Goal: Task Accomplishment & Management: Complete application form

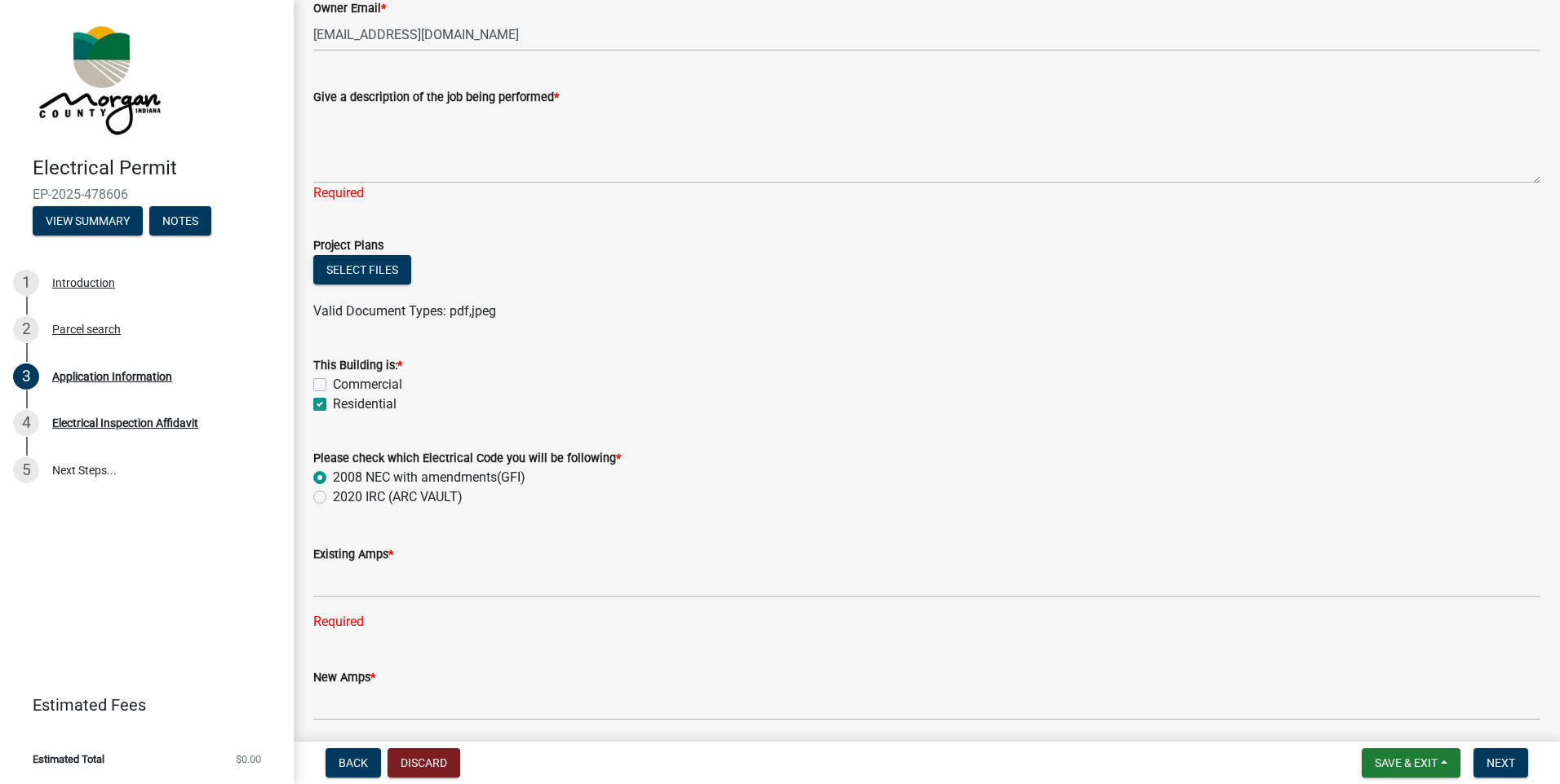
scroll to position [490, 0]
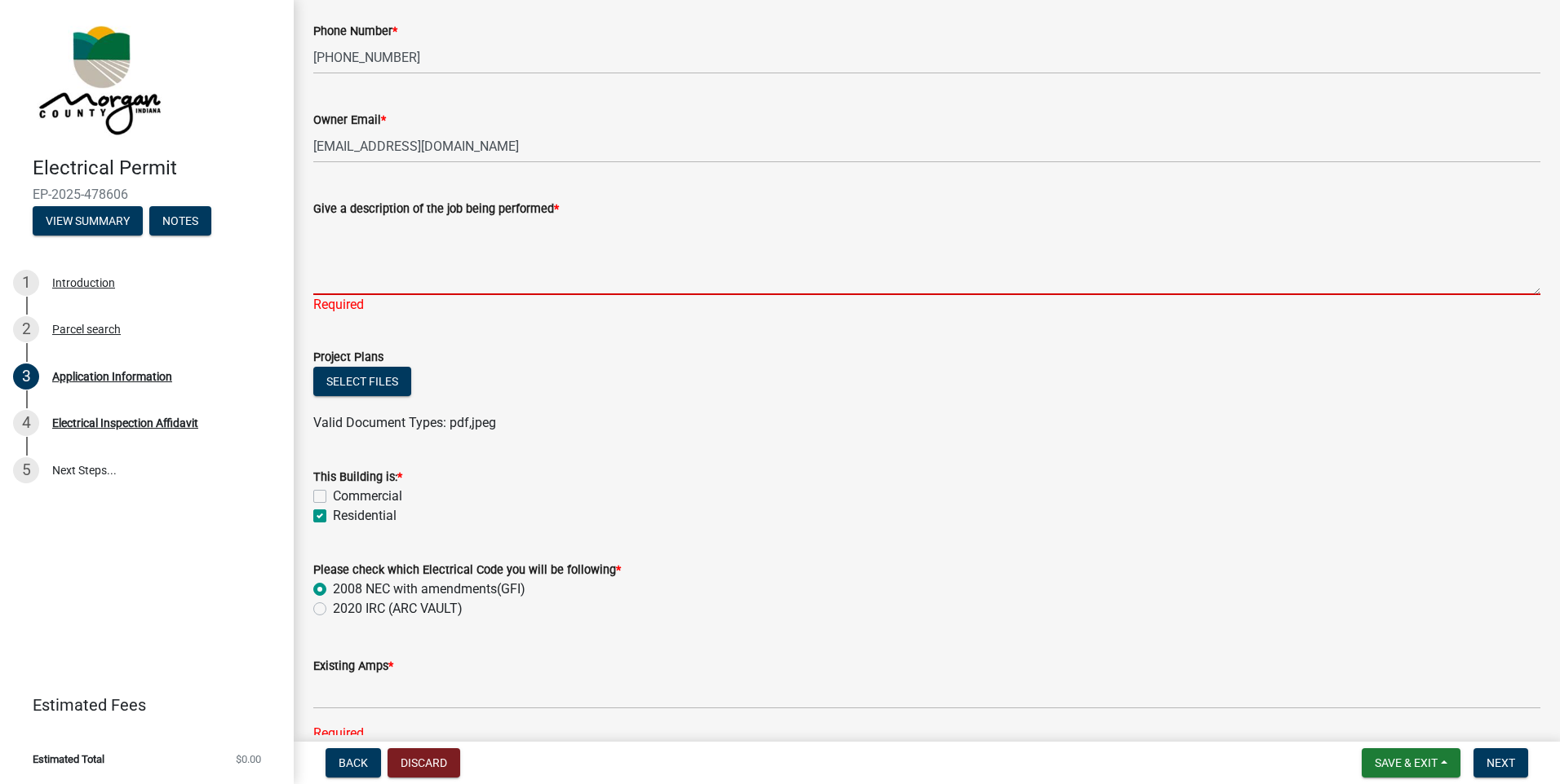
click at [349, 263] on textarea "Give a description of the job being performed *" at bounding box center [927, 256] width 1228 height 77
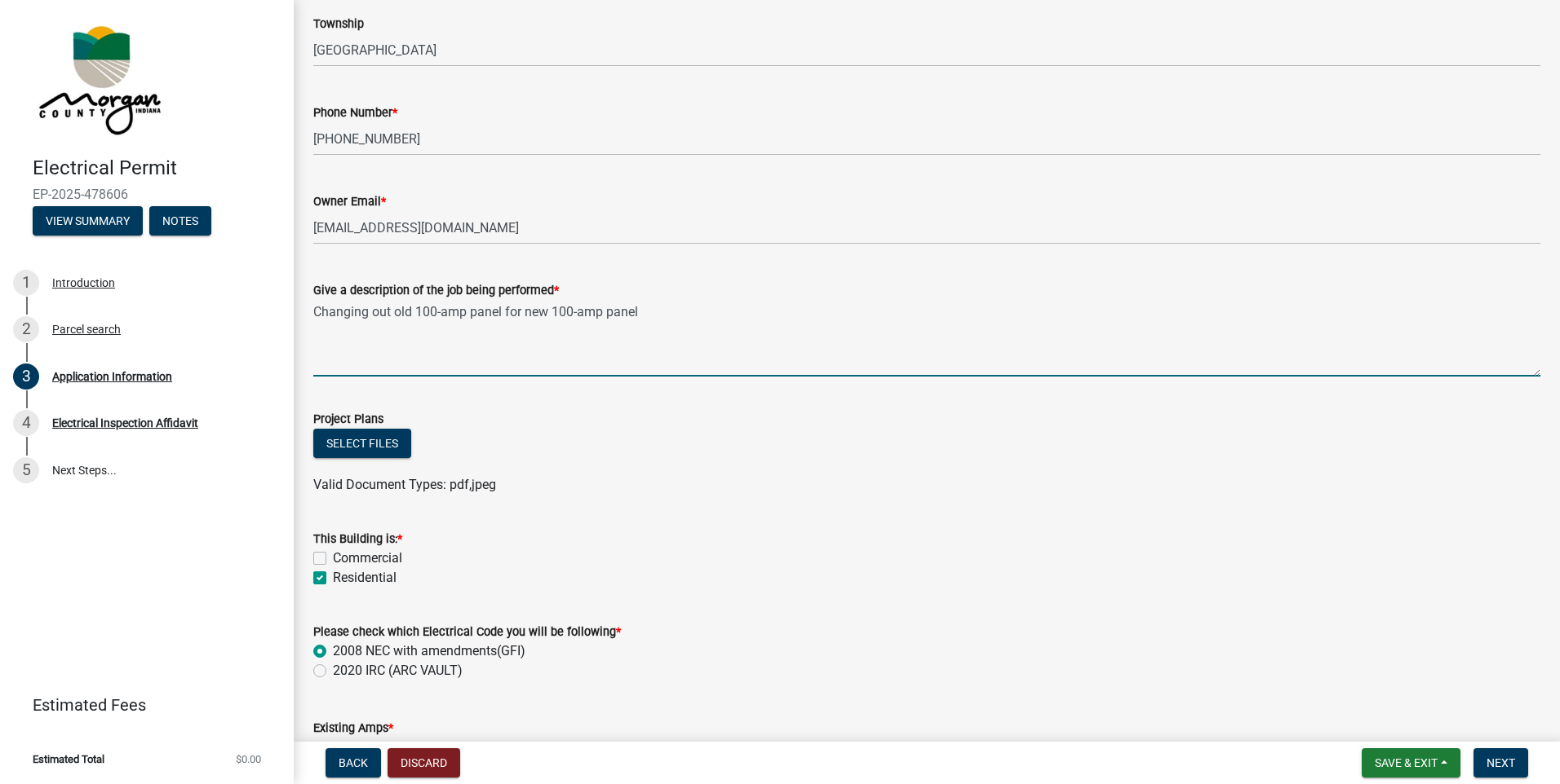
click at [659, 326] on textarea "Changing out old 100-amp panel for new 100-amp panel" at bounding box center [927, 338] width 1228 height 77
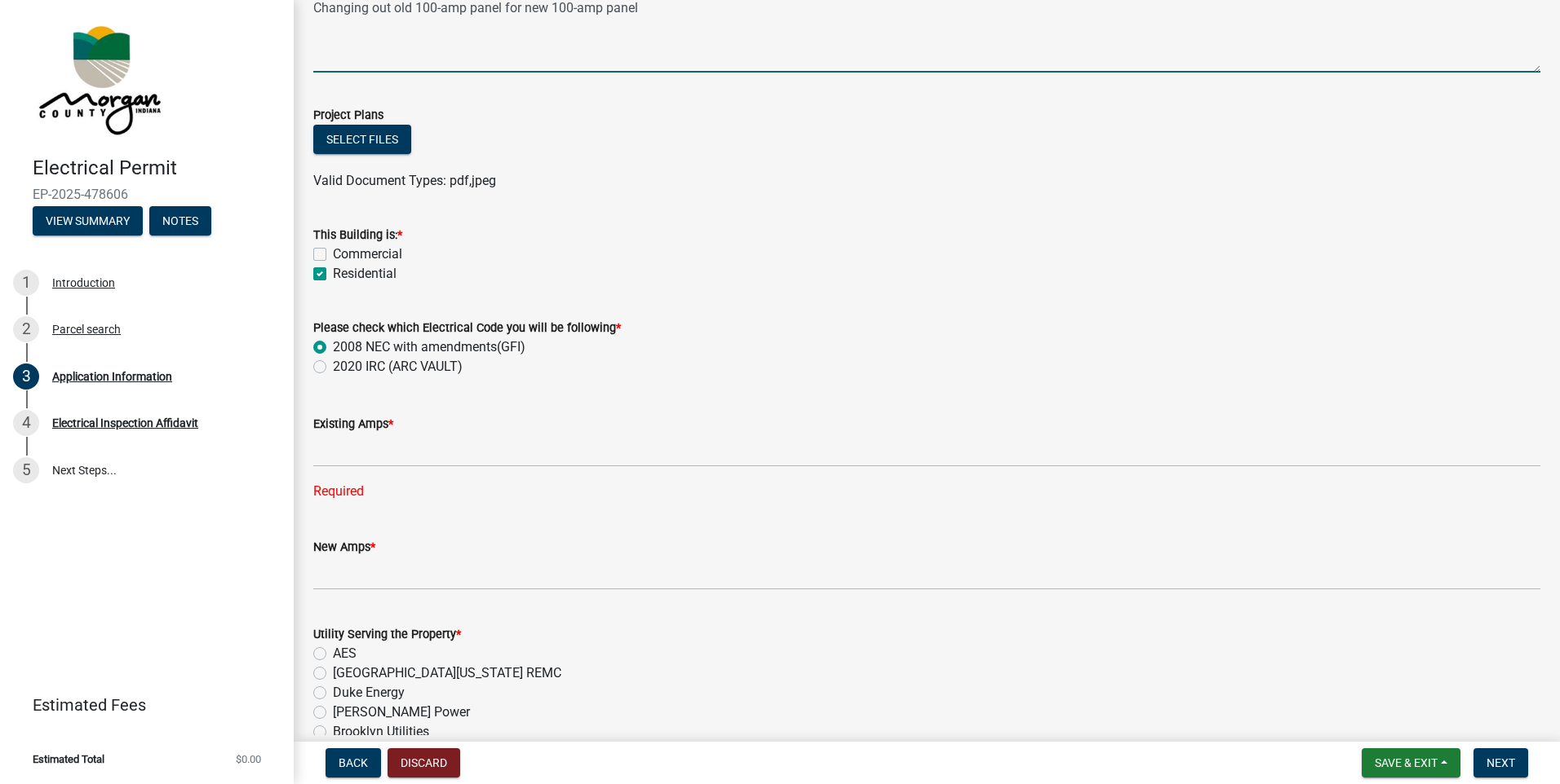
scroll to position [816, 0]
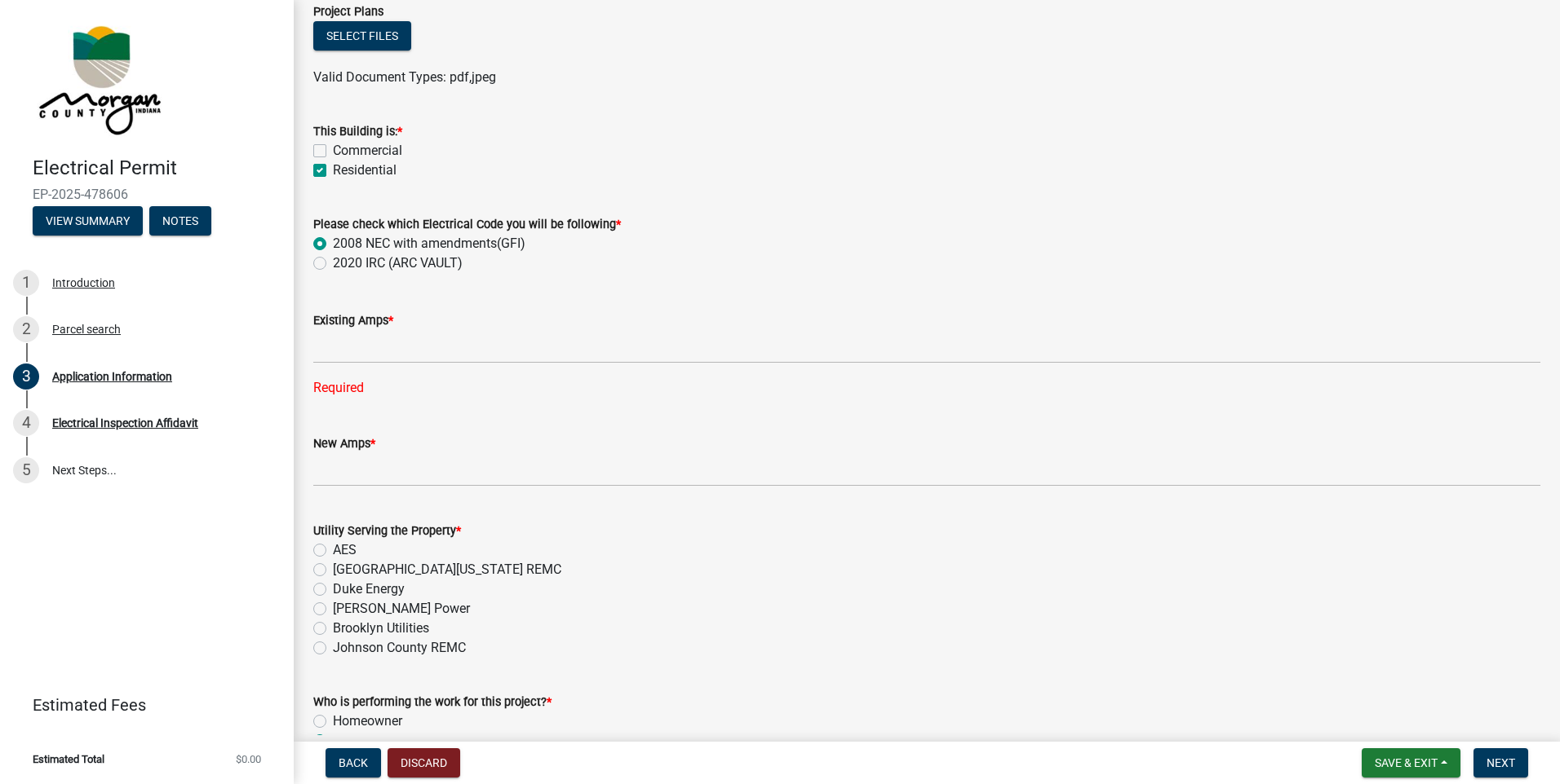
type textarea "Changing out old 100-amp panel for new 100-amp panel"
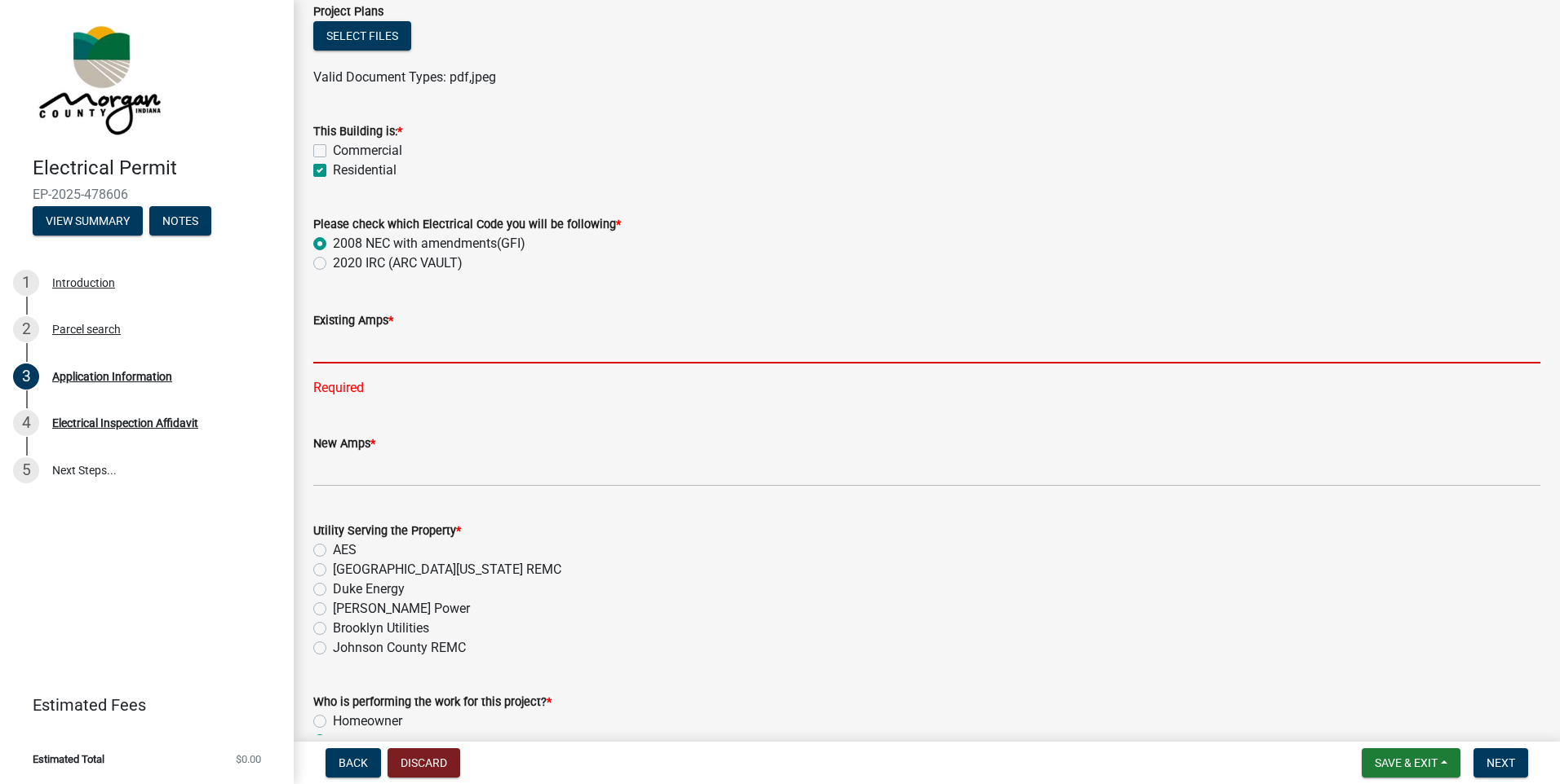
click at [382, 346] on input "text" at bounding box center [927, 347] width 1228 height 34
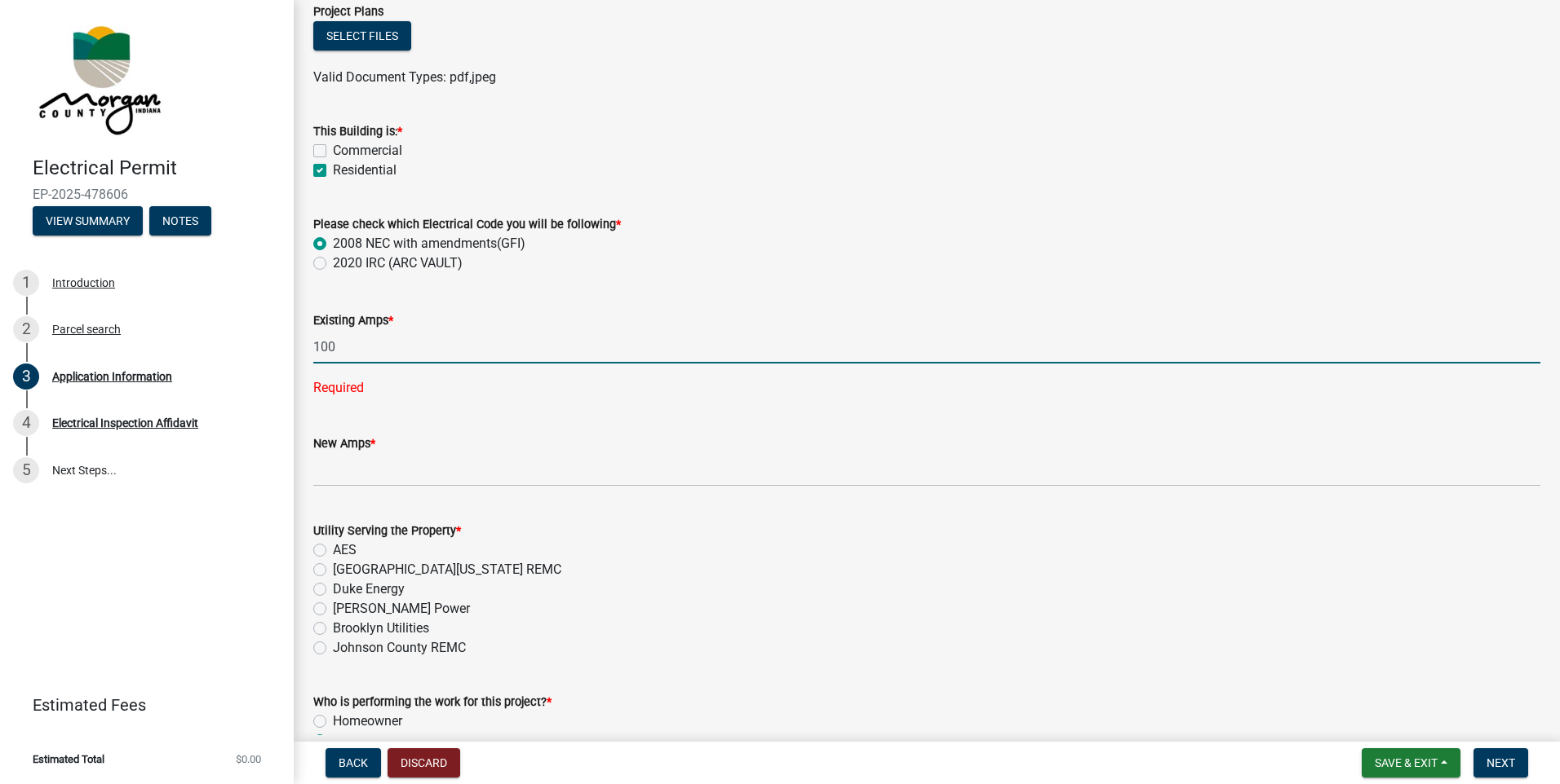
type input "100"
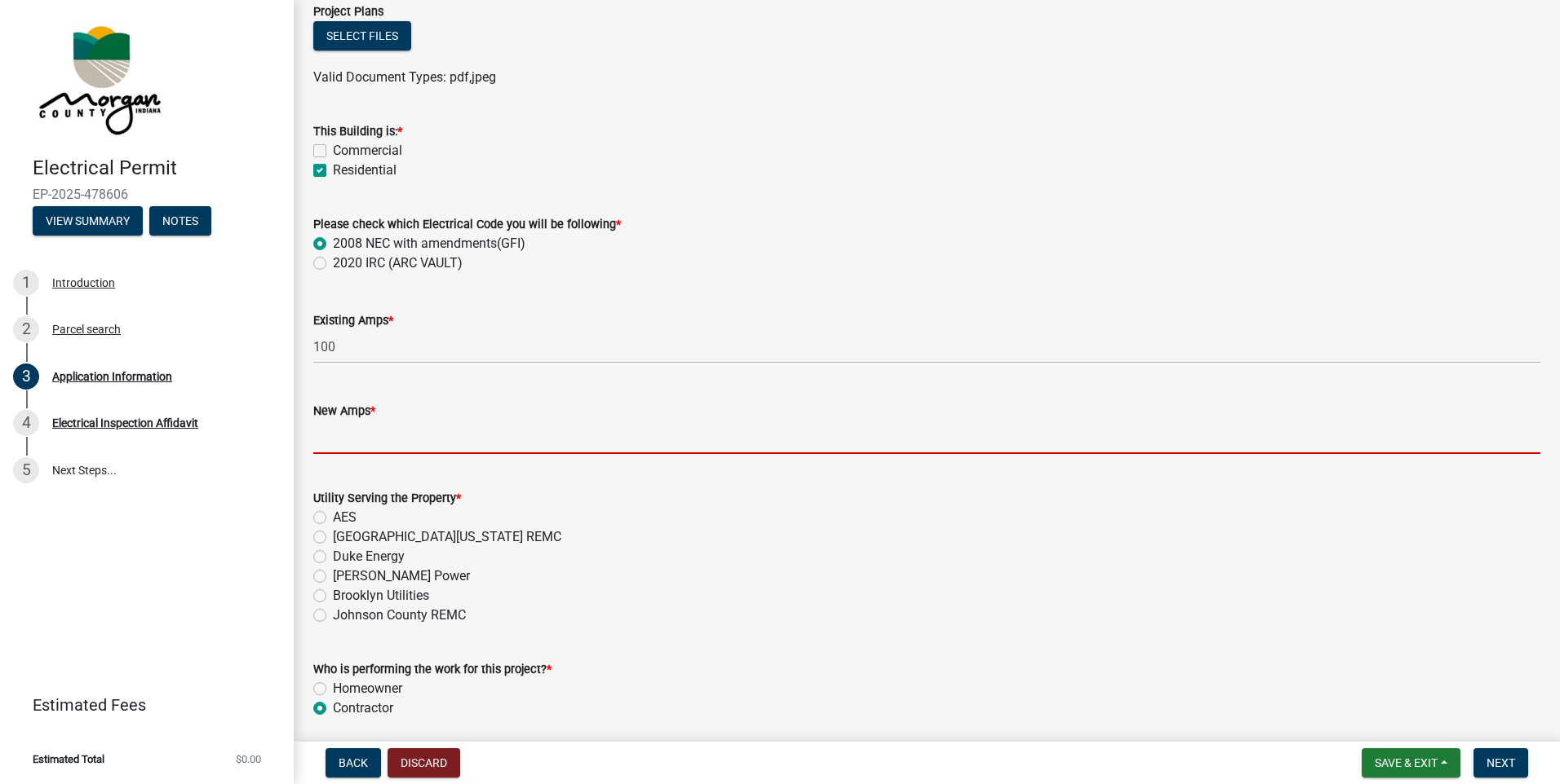
click at [385, 483] on wm-data-entity-input-list "Property Information Owner Name * [PERSON_NAME] A & [PERSON_NAME] J TIC Address…" at bounding box center [927, 273] width 1228 height 1995
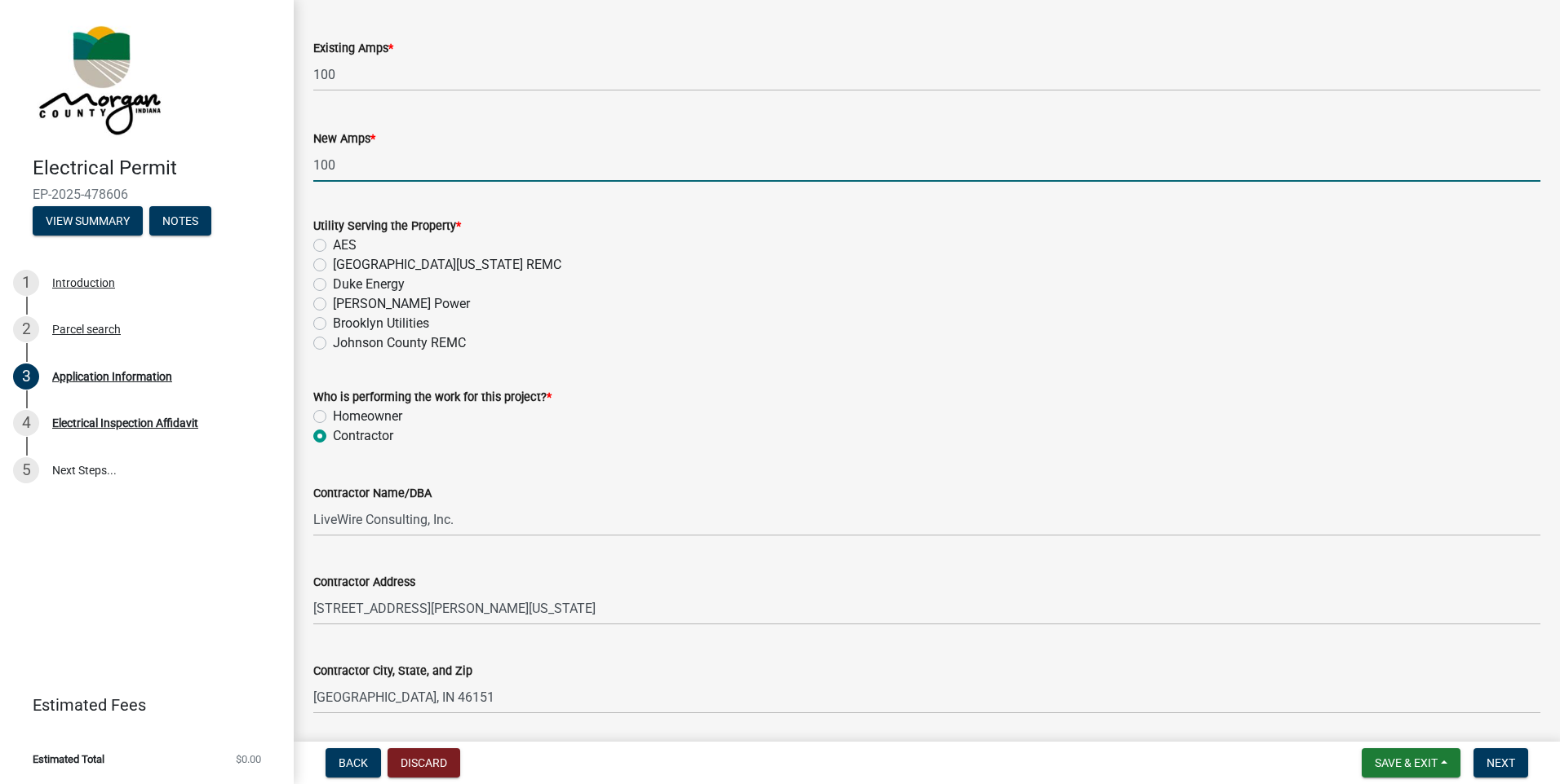
scroll to position [843, 0]
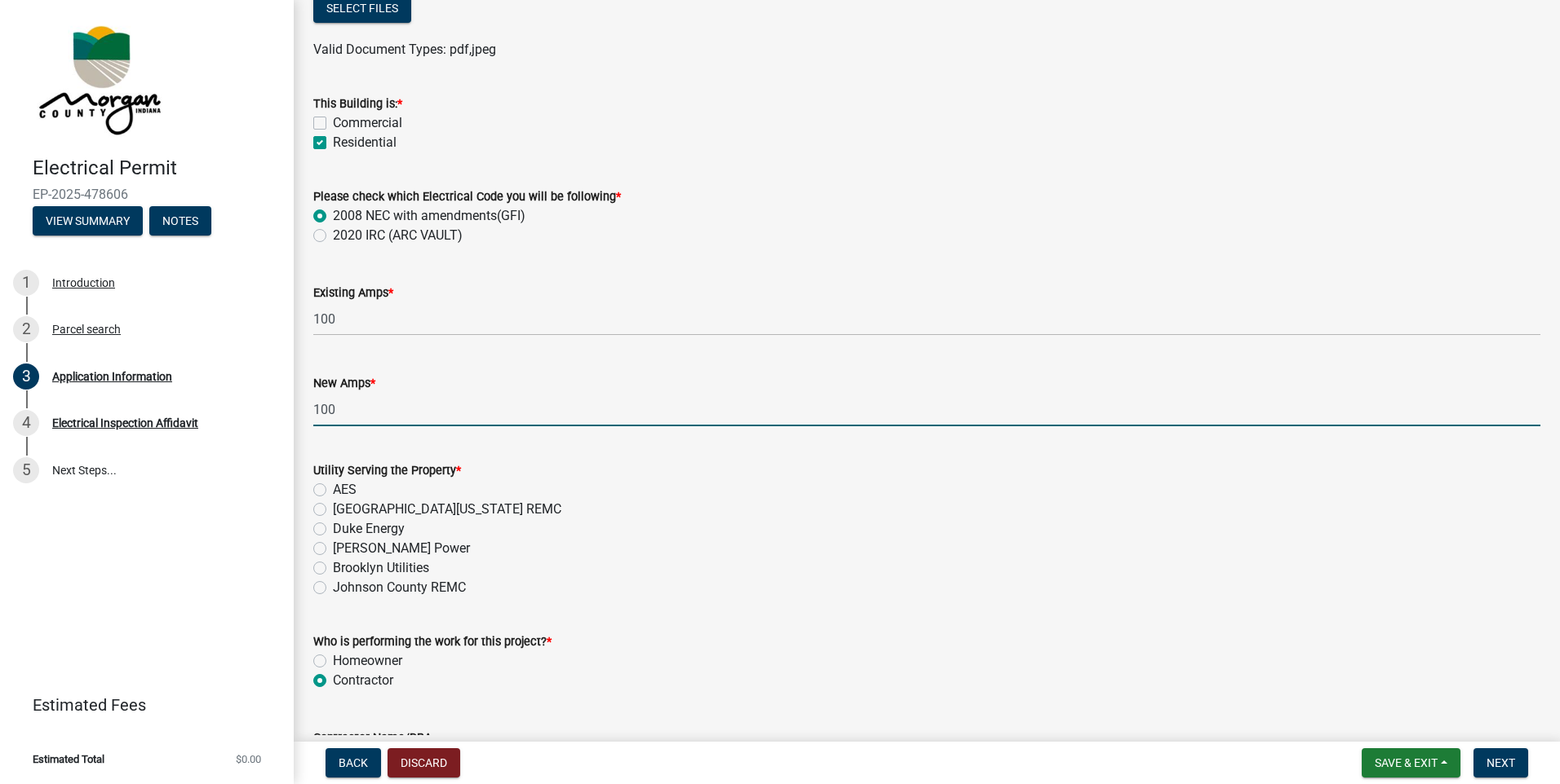
type input "100"
click at [333, 512] on label "[GEOGRAPHIC_DATA][US_STATE] REMC" at bounding box center [447, 510] width 229 height 20
click at [333, 511] on input "[GEOGRAPHIC_DATA][US_STATE] REMC" at bounding box center [338, 505] width 11 height 11
radio input "true"
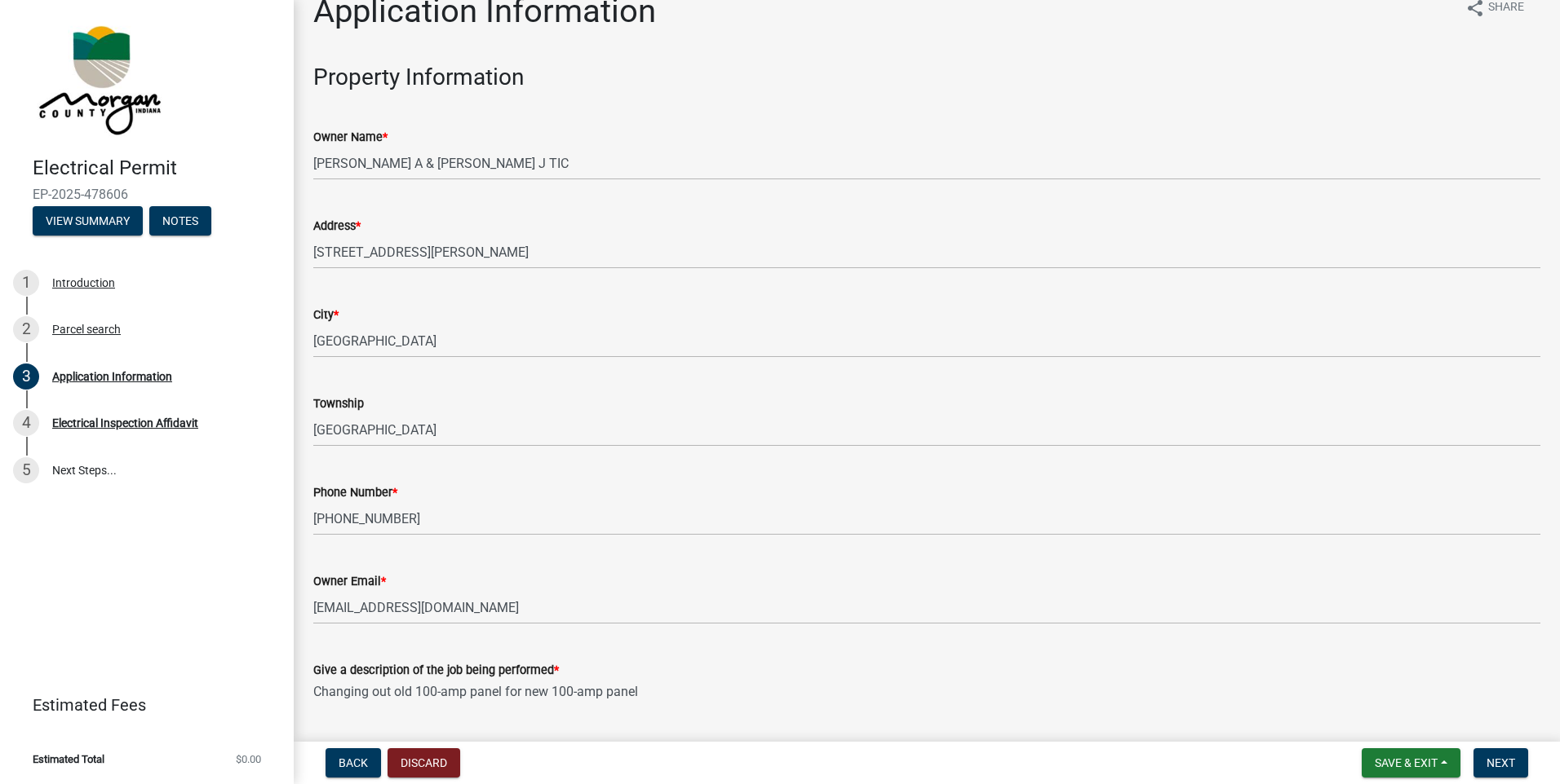
scroll to position [0, 0]
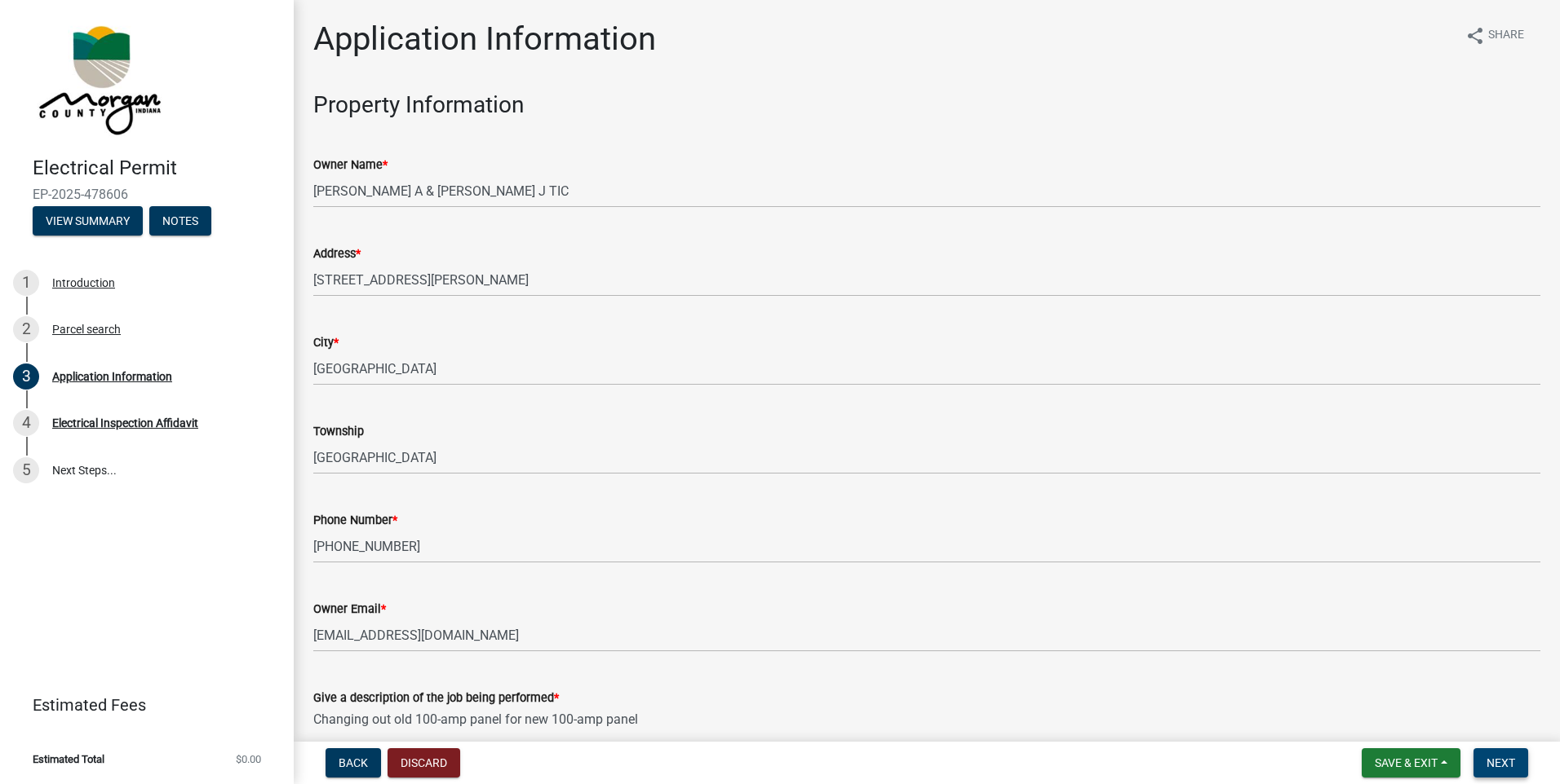
click at [1488, 765] on span "Next" at bounding box center [1501, 763] width 29 height 13
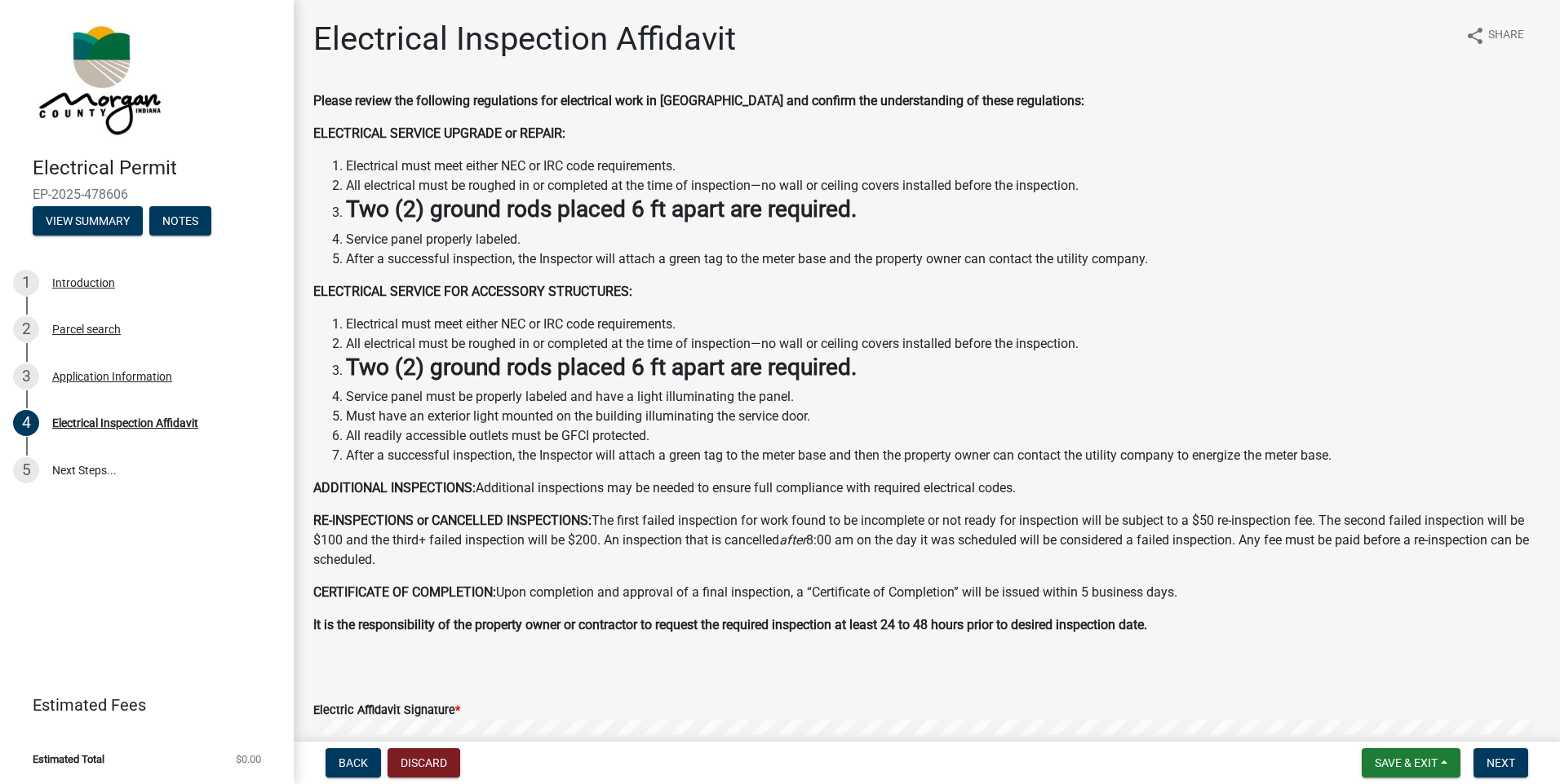
click at [835, 304] on div "Please review the following regulations for electrical work in [GEOGRAPHIC_DATA…" at bounding box center [927, 380] width 1228 height 577
click at [834, 303] on div "Please review the following regulations for electrical work in [GEOGRAPHIC_DATA…" at bounding box center [927, 380] width 1228 height 577
click at [856, 154] on div "Please review the following regulations for electrical work in [GEOGRAPHIC_DATA…" at bounding box center [927, 380] width 1228 height 577
click at [865, 154] on div "Please review the following regulations for electrical work in [GEOGRAPHIC_DATA…" at bounding box center [927, 380] width 1228 height 577
click at [785, 303] on div "Please review the following regulations for electrical work in [GEOGRAPHIC_DATA…" at bounding box center [927, 380] width 1228 height 577
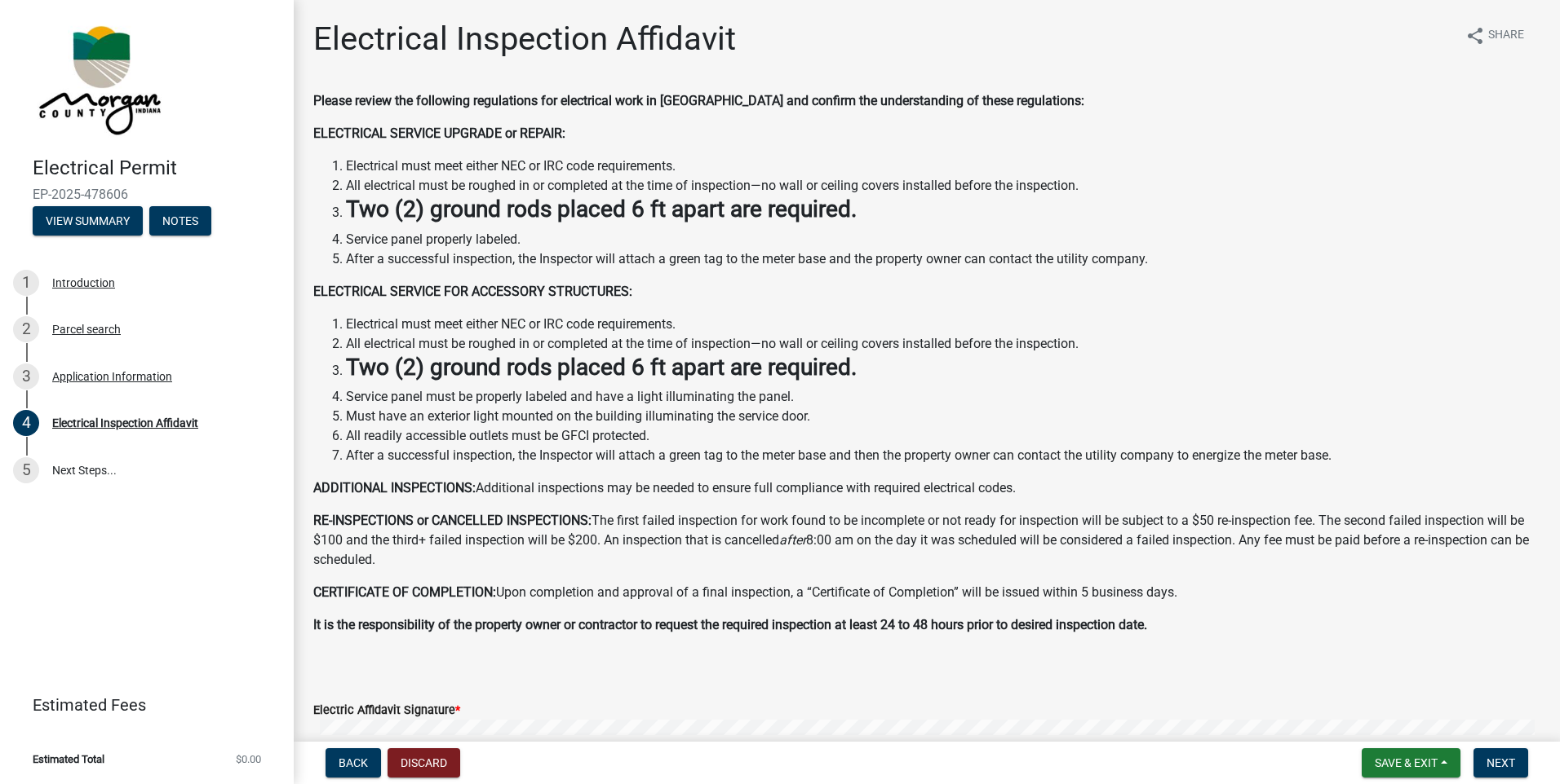
click at [779, 139] on p "ELECTRICAL SERVICE UPGRADE or REPAIR:" at bounding box center [927, 134] width 1228 height 20
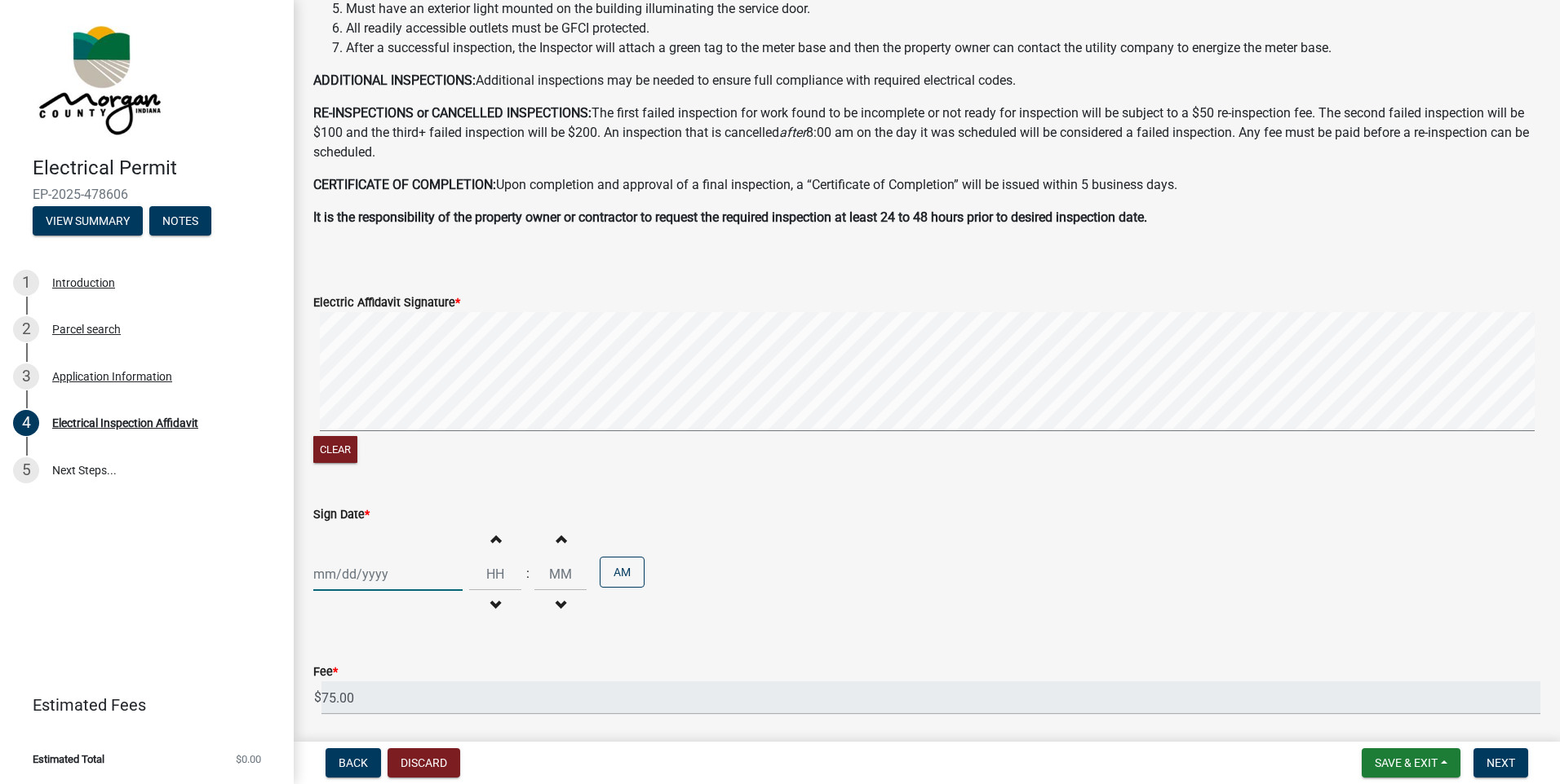
click at [391, 569] on div at bounding box center [388, 575] width 150 height 34
select select "9"
select select "2025"
click at [330, 457] on div "15" at bounding box center [329, 462] width 26 height 26
type input "[DATE]"
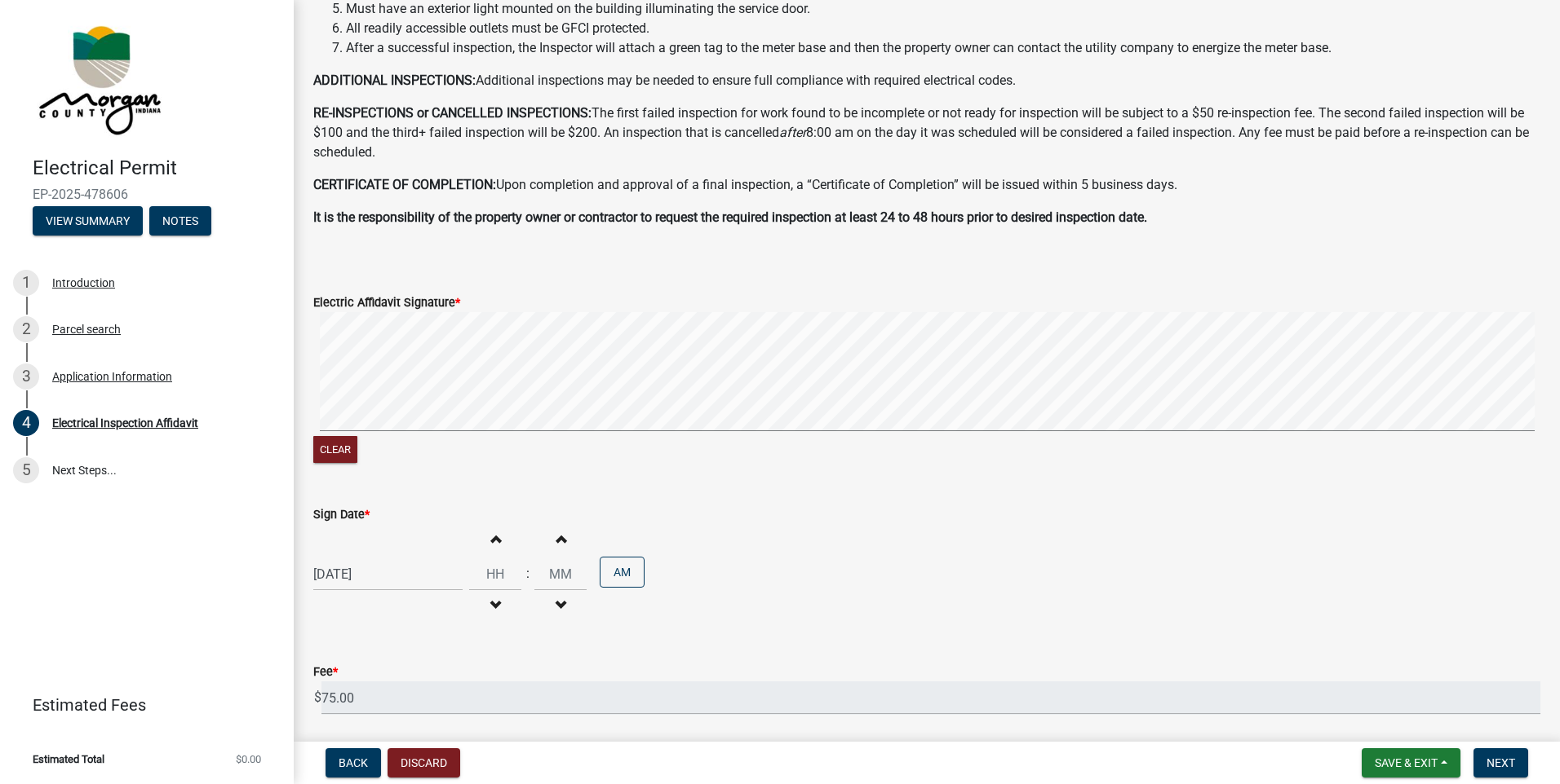
click at [483, 543] on button "Increment hours" at bounding box center [495, 539] width 34 height 29
type input "01"
type input "00"
click at [483, 543] on button "Increment hours" at bounding box center [495, 539] width 34 height 29
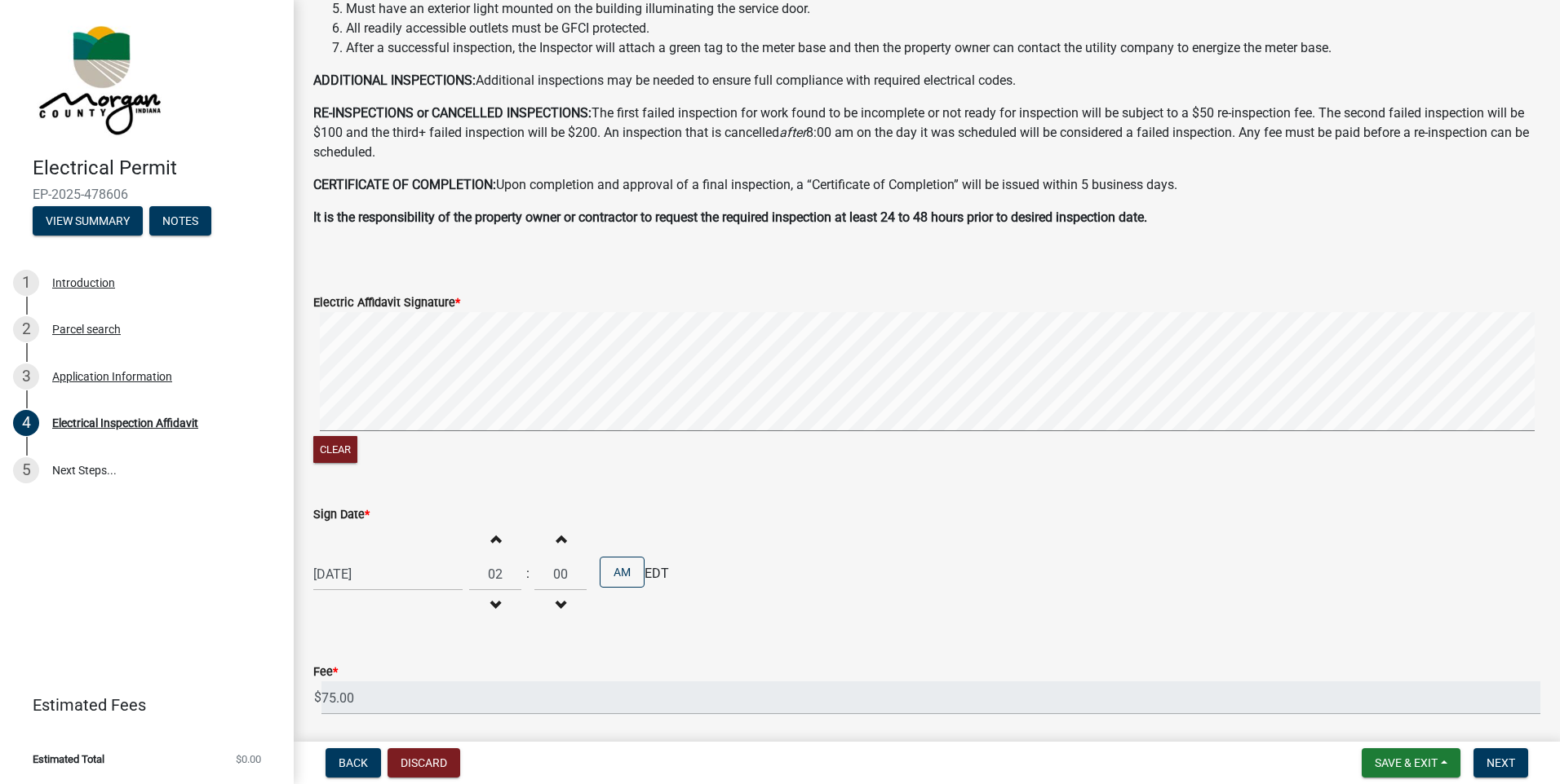
type input "03"
click at [557, 542] on span "button" at bounding box center [561, 538] width 8 height 13
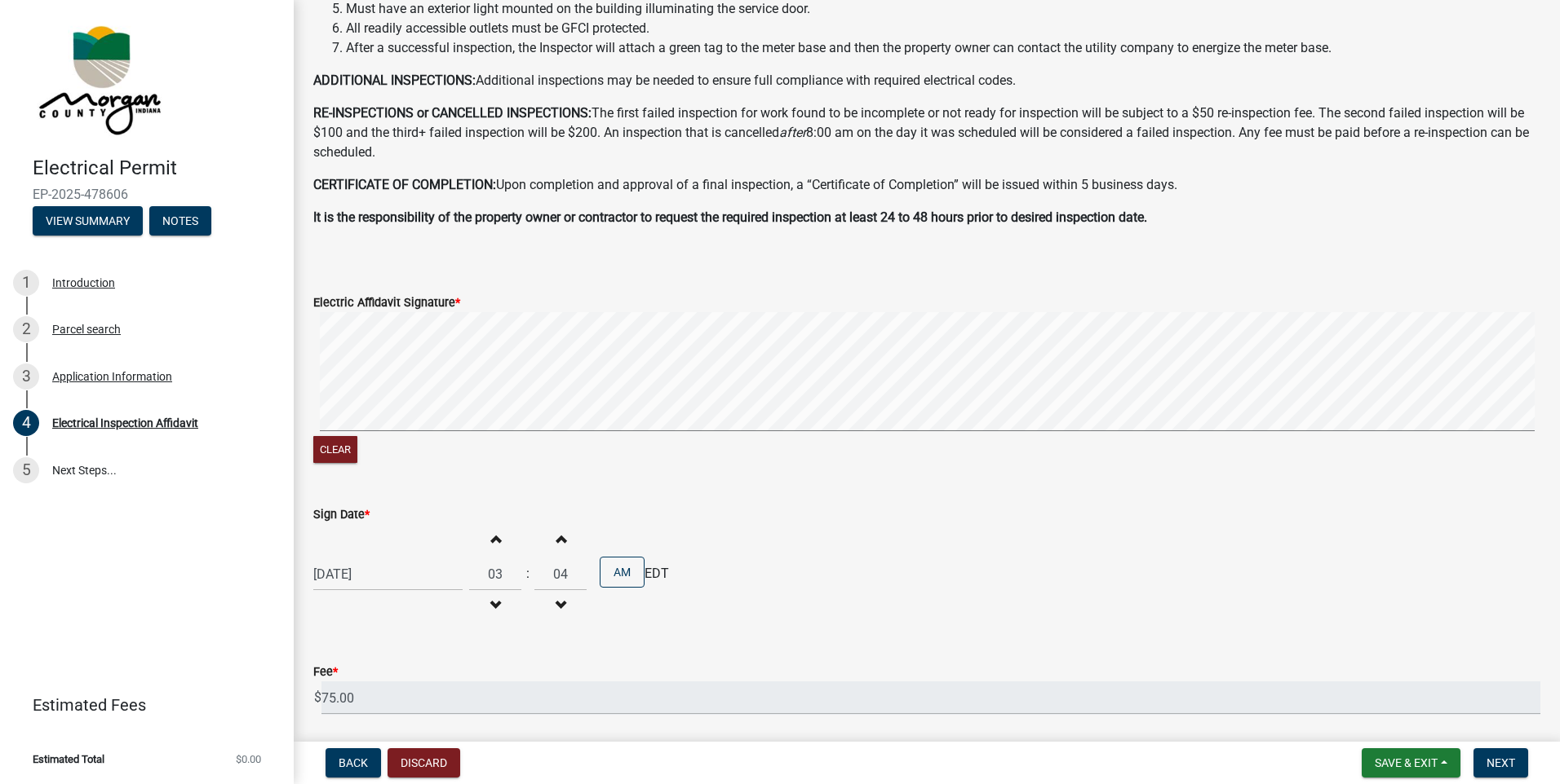
click at [557, 542] on span "button" at bounding box center [561, 538] width 8 height 13
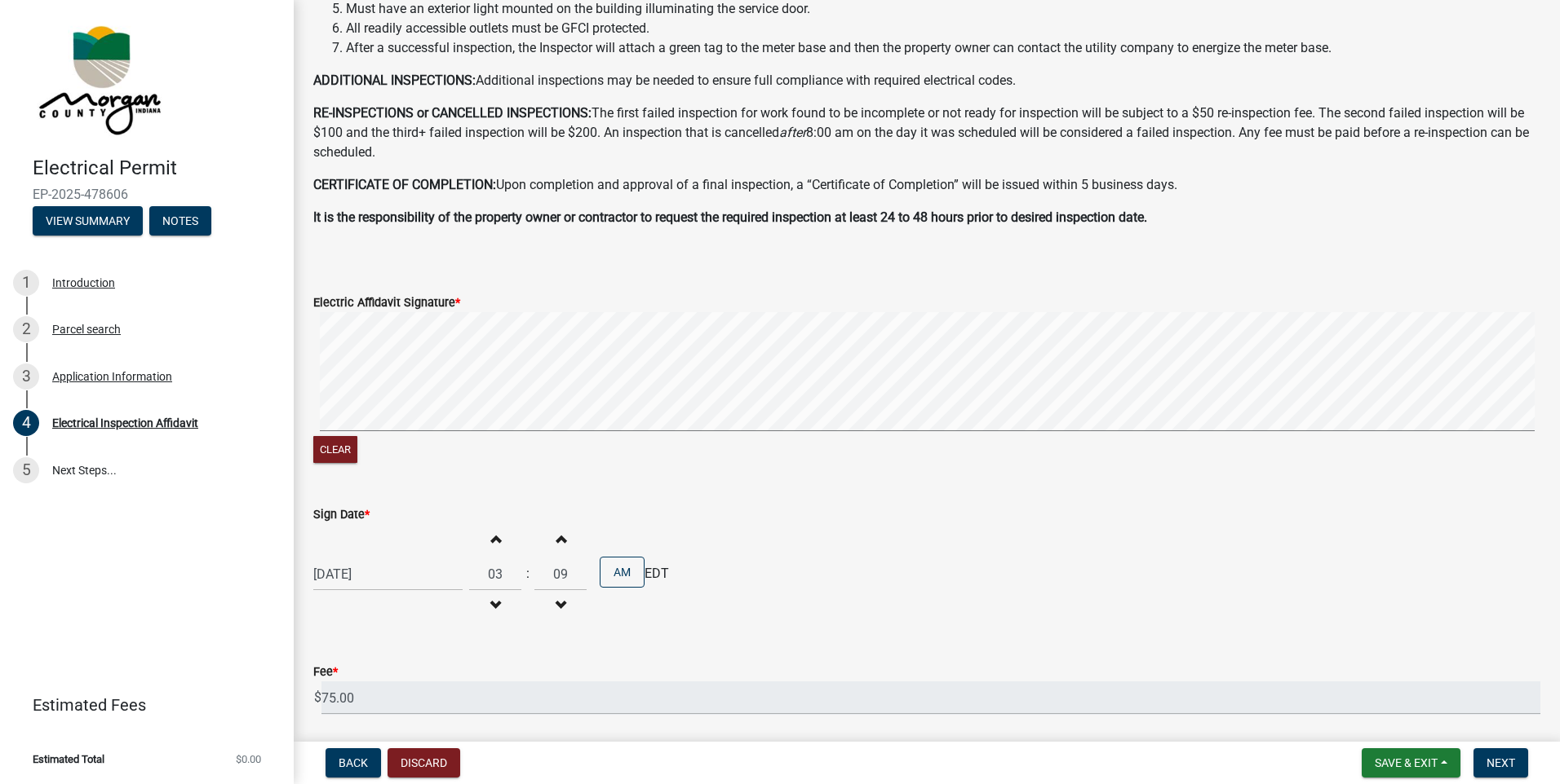
click at [557, 542] on span "button" at bounding box center [561, 538] width 8 height 13
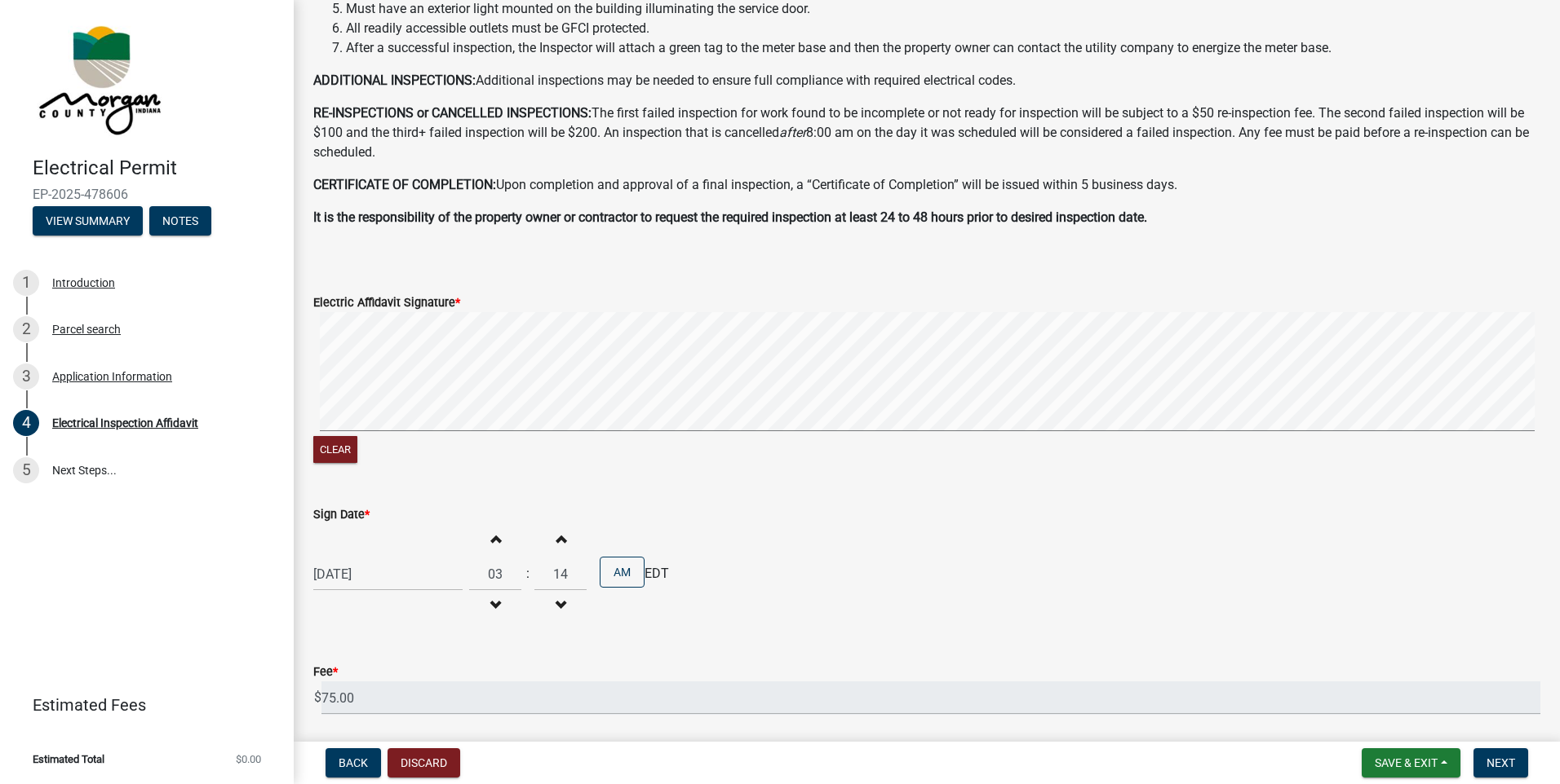
click at [557, 542] on span "button" at bounding box center [561, 538] width 8 height 13
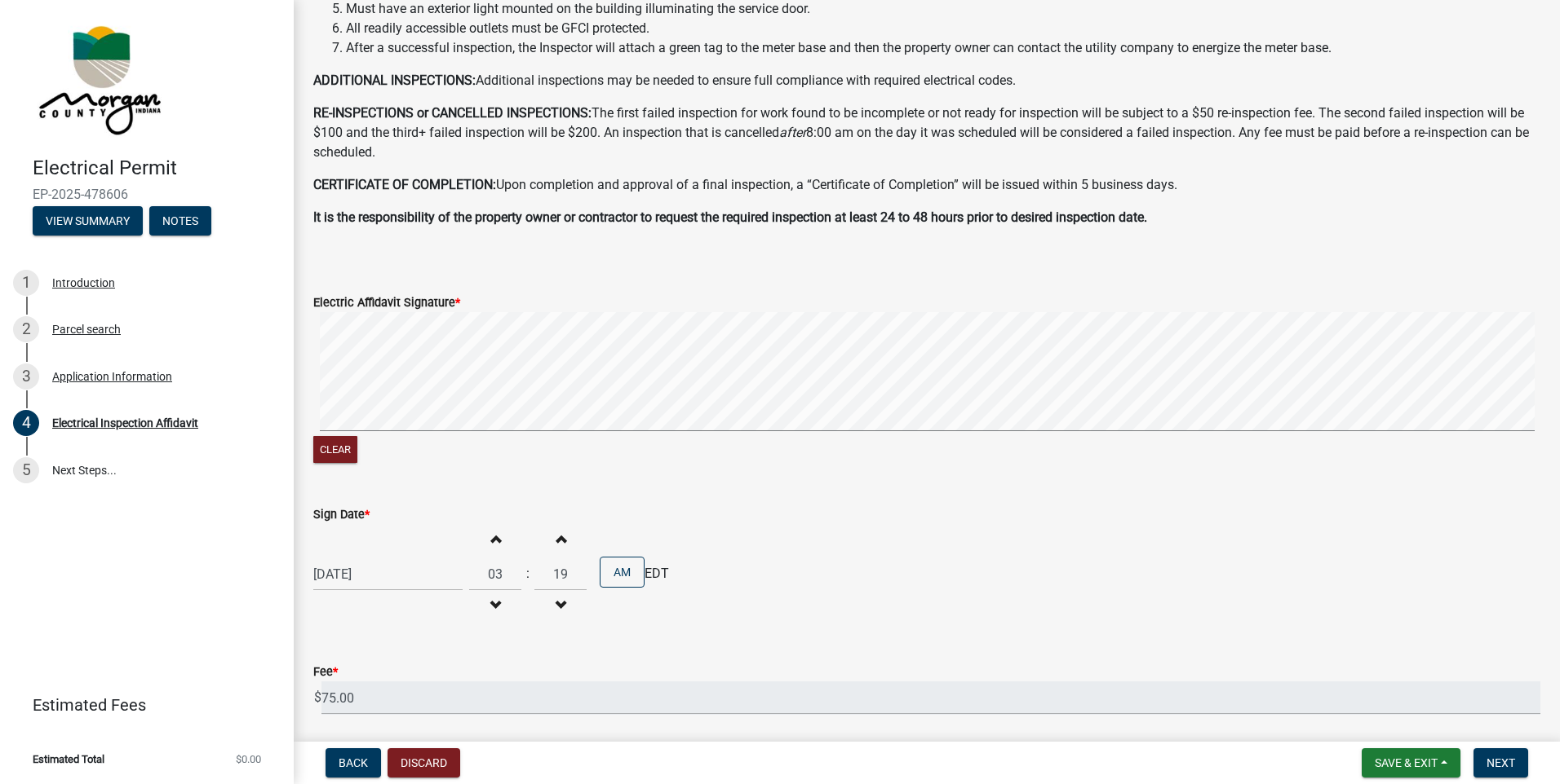
click at [557, 542] on span "button" at bounding box center [561, 538] width 8 height 13
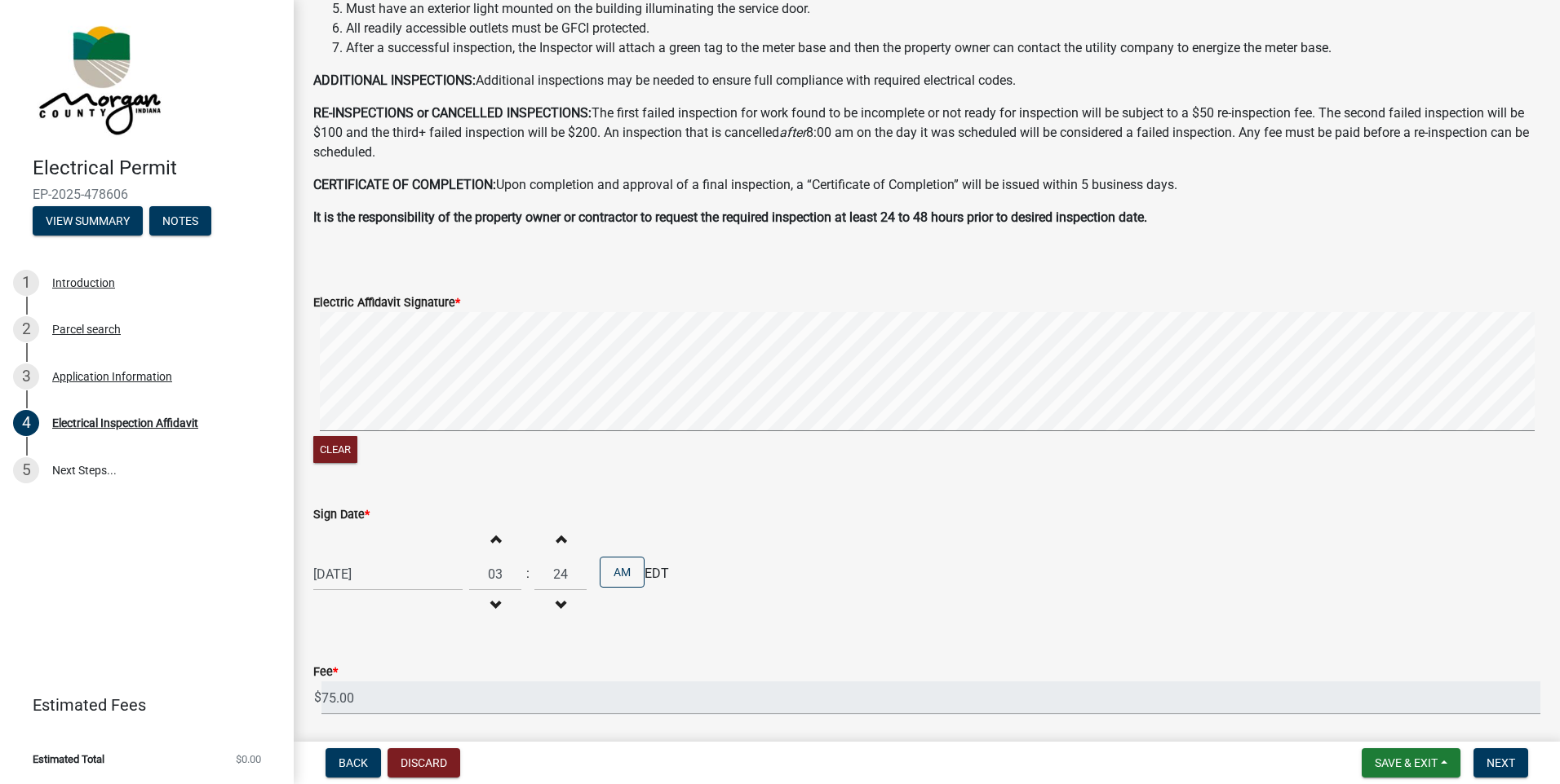
click at [557, 542] on span "button" at bounding box center [561, 538] width 8 height 13
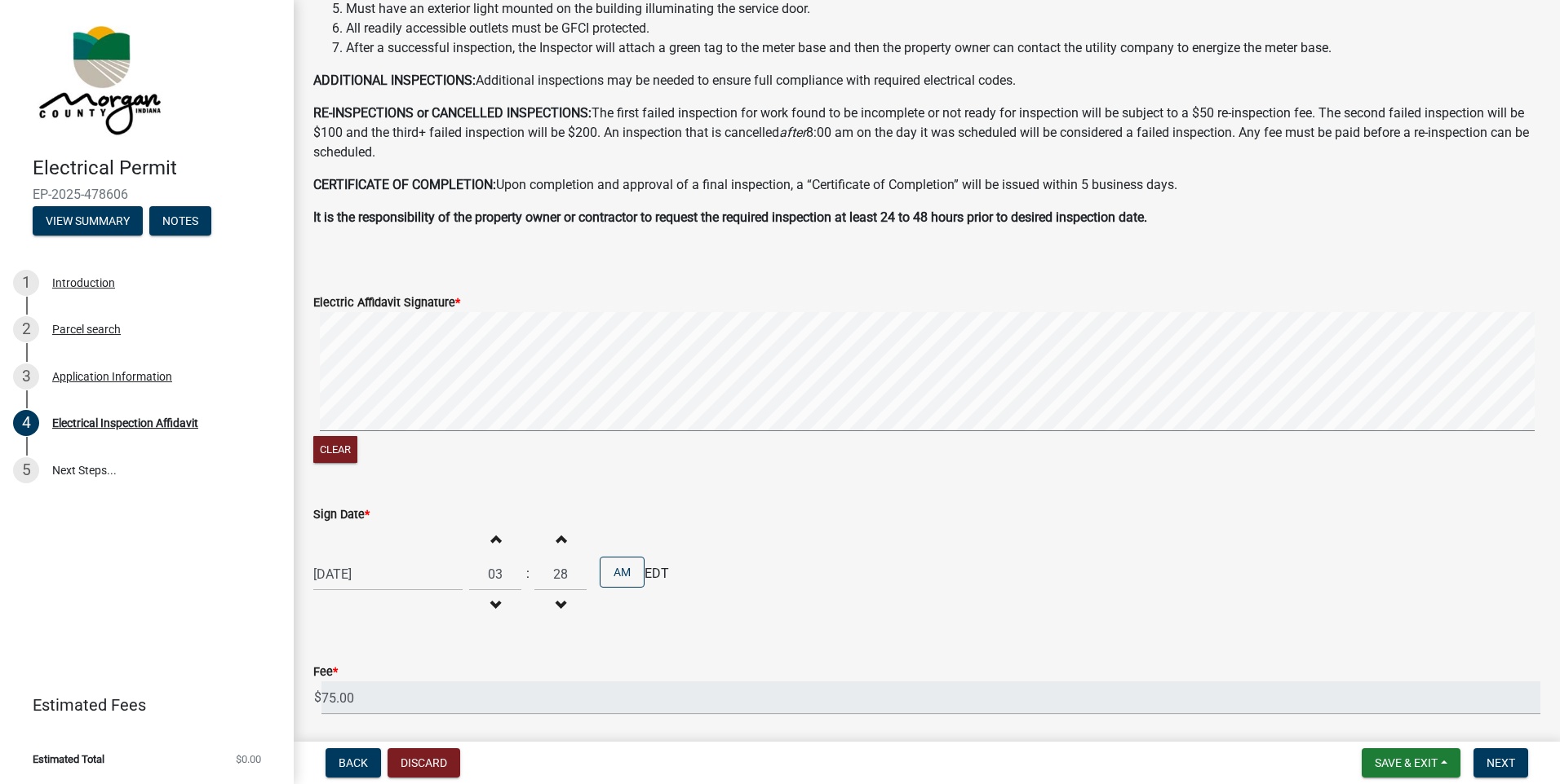
type input "29"
click at [629, 577] on button "AM" at bounding box center [622, 572] width 45 height 31
click at [1420, 753] on button "Save & Exit" at bounding box center [1410, 763] width 99 height 29
click at [1220, 615] on div "[DATE] Increment hours 03 Decrement hours : Increment minutes 29 Decrement minu…" at bounding box center [927, 575] width 1228 height 101
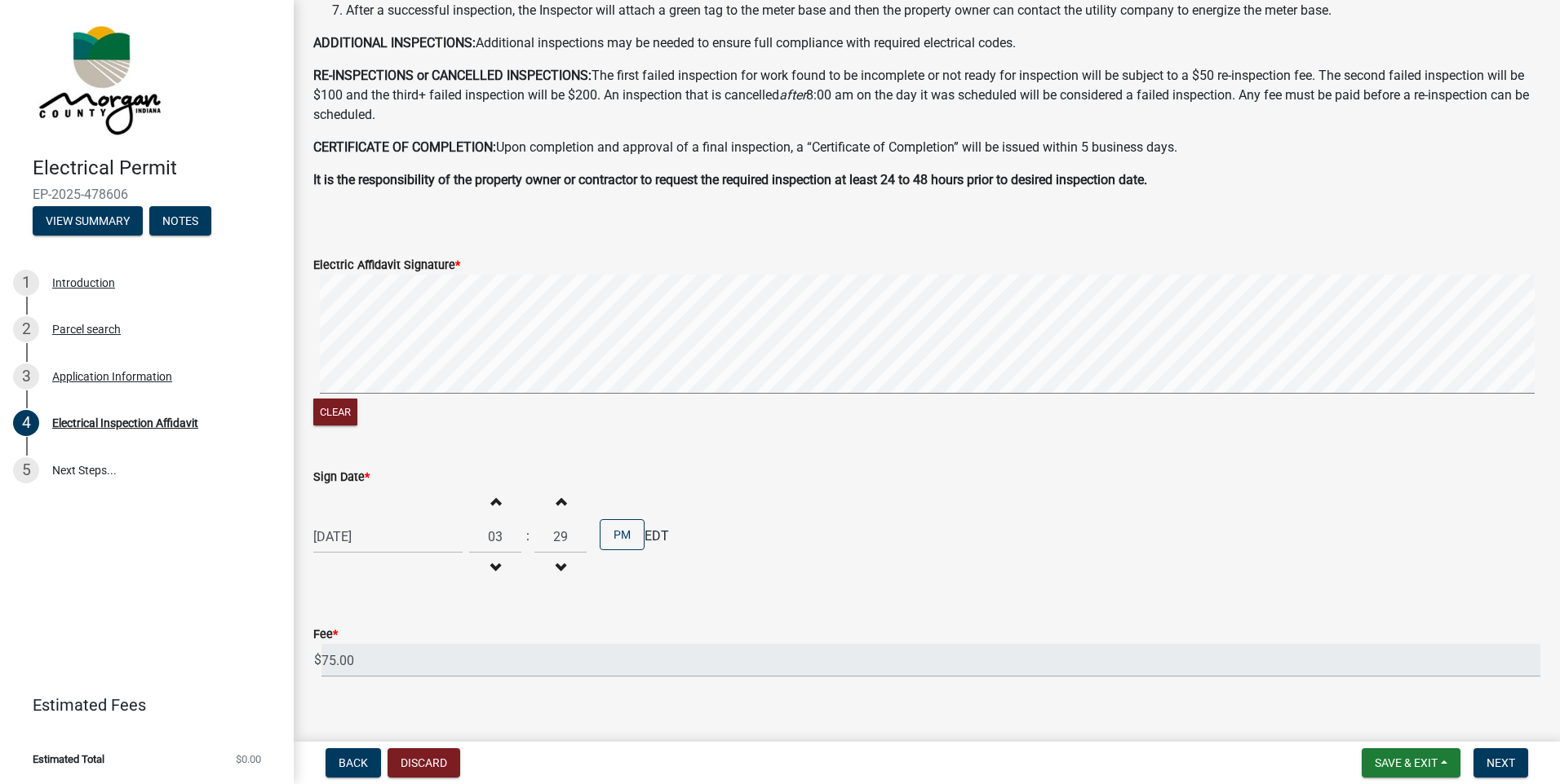
scroll to position [466, 0]
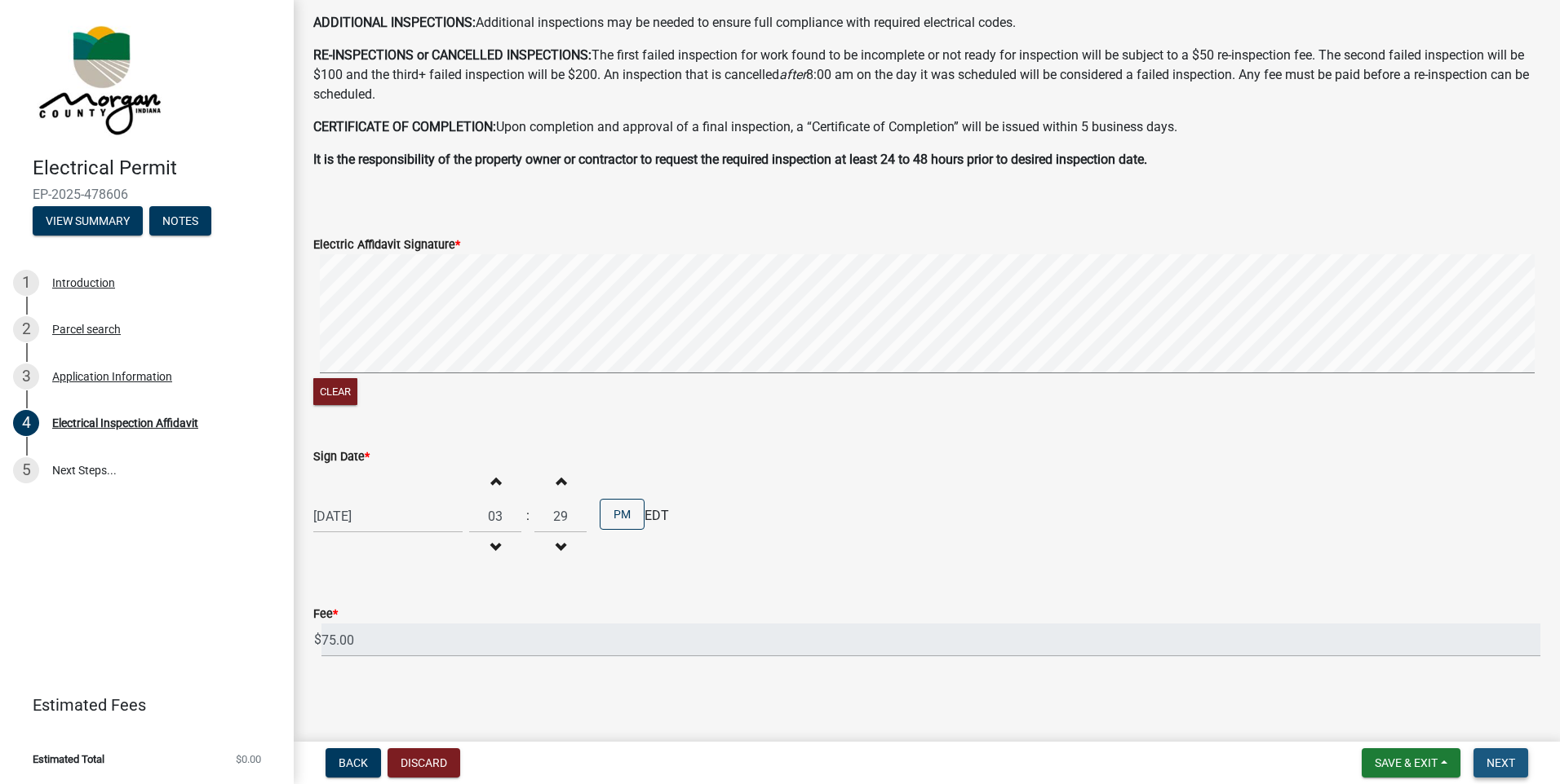
click at [1500, 768] on span "Next" at bounding box center [1501, 763] width 29 height 13
